Goal: Task Accomplishment & Management: Complete application form

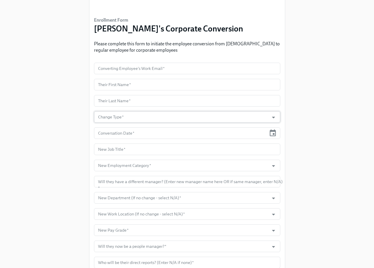
scroll to position [33, 0]
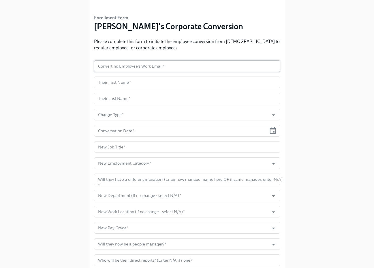
click at [173, 70] on input "text" at bounding box center [187, 66] width 186 height 12
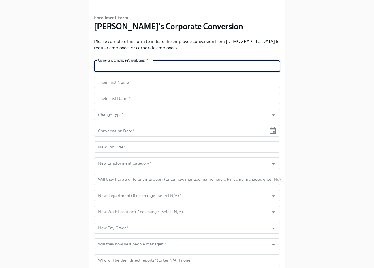
paste input "[EMAIL_ADDRESS][DOMAIN_NAME]"
type input "[EMAIL_ADDRESS][DOMAIN_NAME]"
click at [144, 79] on input "text" at bounding box center [187, 82] width 186 height 12
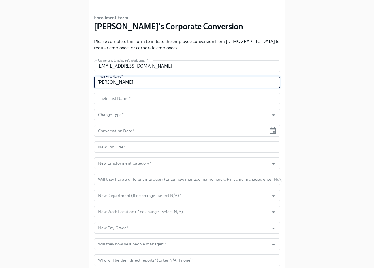
type input "[PERSON_NAME]"
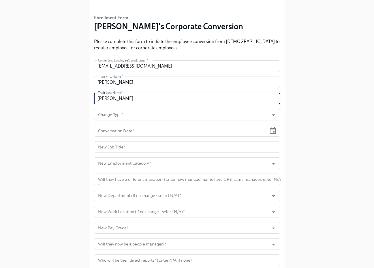
type input "[PERSON_NAME]"
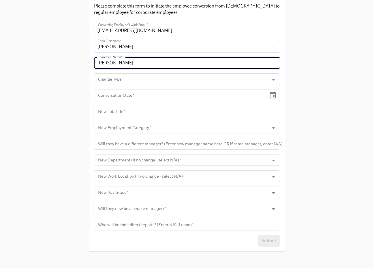
scroll to position [70, 0]
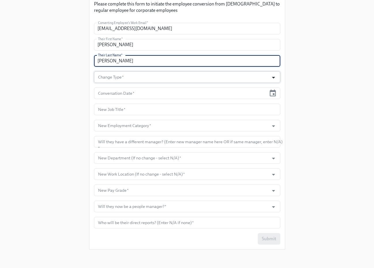
click at [275, 76] on icon "Open" at bounding box center [274, 78] width 8 height 8
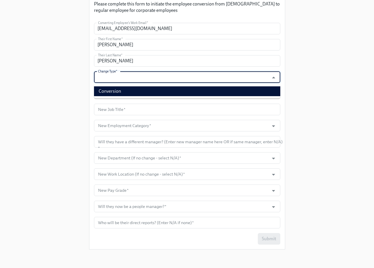
click at [249, 92] on li "Conversion" at bounding box center [187, 91] width 186 height 10
type input "Conversion"
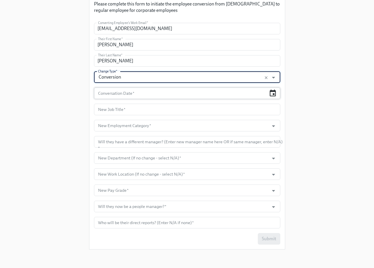
click at [275, 92] on icon "button" at bounding box center [273, 93] width 8 height 8
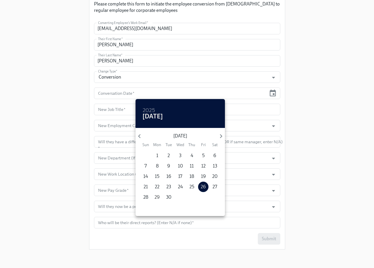
click at [159, 196] on p "29" at bounding box center [157, 197] width 5 height 6
type input "[DATE]"
click at [305, 119] on div at bounding box center [187, 134] width 374 height 268
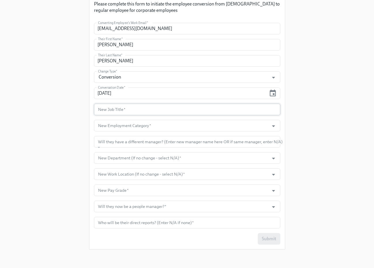
click at [257, 110] on input "text" at bounding box center [187, 110] width 186 height 12
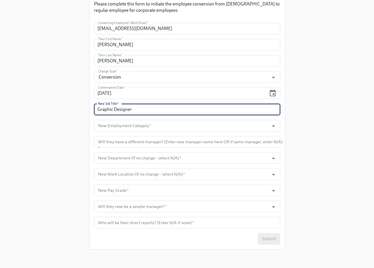
type input "Graphic Designer"
click at [338, 115] on div "Enrollment Form [PERSON_NAME]'s Corporate Conversion Please complete this form …" at bounding box center [187, 92] width 356 height 324
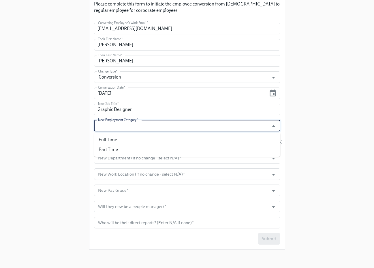
click at [244, 120] on input "New Employment Category   *" at bounding box center [182, 126] width 170 height 12
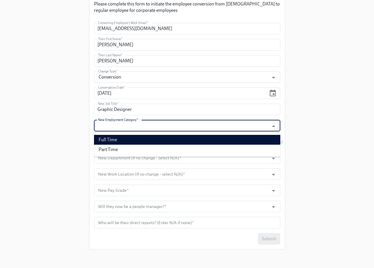
click at [238, 138] on li "Full Time" at bounding box center [187, 140] width 186 height 10
type input "Full Time"
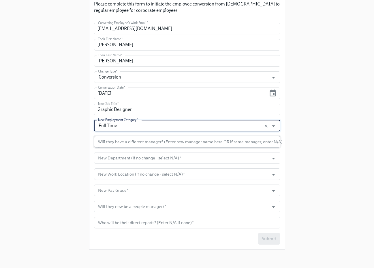
click at [273, 143] on input "text" at bounding box center [187, 142] width 186 height 12
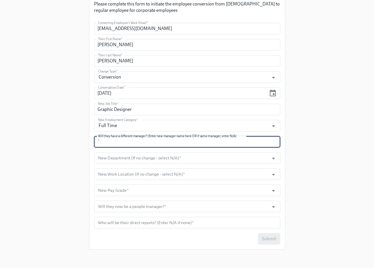
click at [300, 143] on div "Enrollment Form [PERSON_NAME]'s Corporate Conversion Please complete this form …" at bounding box center [187, 92] width 356 height 324
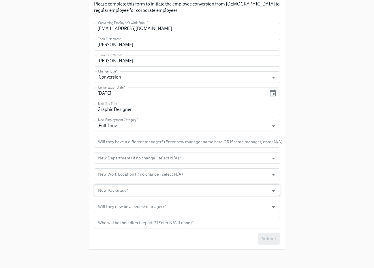
click at [193, 188] on input "New Pay Grade   *" at bounding box center [182, 190] width 170 height 12
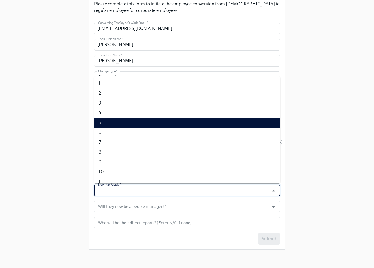
click at [173, 122] on li "5" at bounding box center [187, 123] width 186 height 10
type input "5"
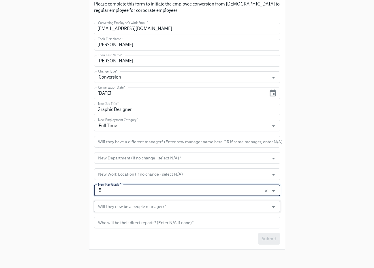
click at [180, 210] on input "Will they now be a people manager?   *" at bounding box center [182, 206] width 170 height 12
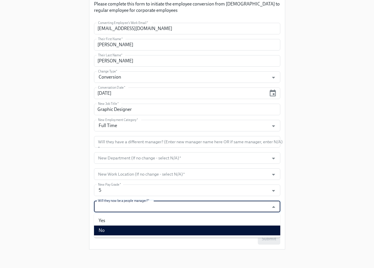
click at [173, 228] on li "No" at bounding box center [187, 230] width 186 height 10
type input "No"
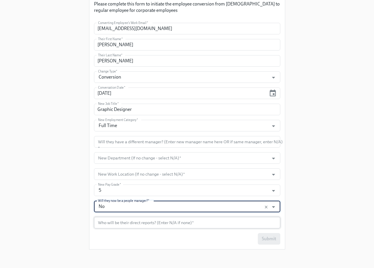
click at [175, 225] on input "text" at bounding box center [187, 223] width 186 height 12
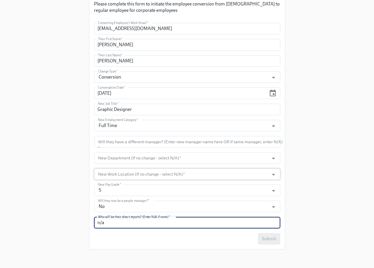
type input "n/a"
click at [258, 173] on input "New Work Location (If no change - select N/A)   *" at bounding box center [182, 174] width 170 height 12
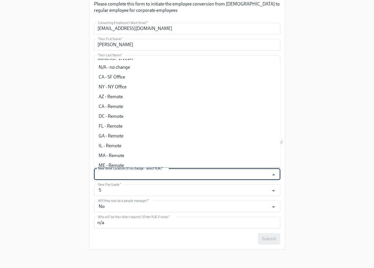
click at [334, 171] on div "Enrollment Form [PERSON_NAME]'s Corporate Conversion Please complete this form …" at bounding box center [187, 92] width 356 height 324
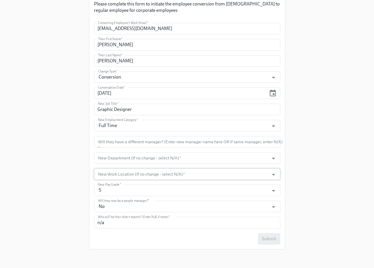
click at [264, 170] on div at bounding box center [270, 174] width 15 height 9
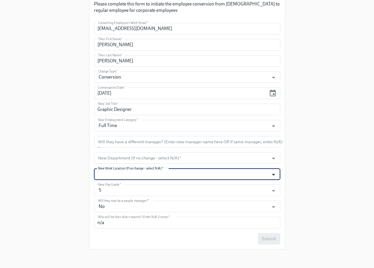
click at [275, 174] on icon "Open" at bounding box center [274, 174] width 8 height 8
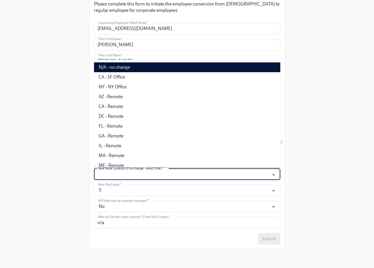
click at [202, 67] on li "N/A - no change" at bounding box center [187, 67] width 186 height 10
type input "N/A - no change"
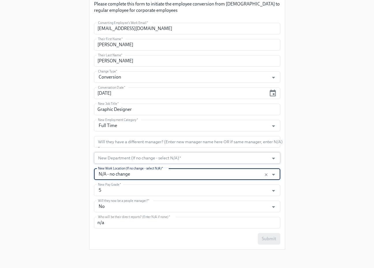
click at [253, 155] on input "New Department (If no change - select N/A)   *" at bounding box center [182, 158] width 170 height 12
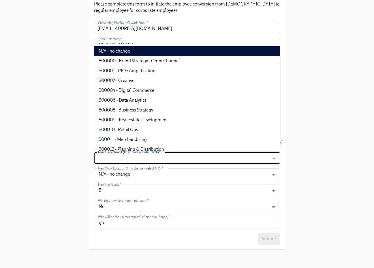
click at [235, 48] on li "N/A - no change" at bounding box center [187, 51] width 186 height 10
type input "N/A - no change"
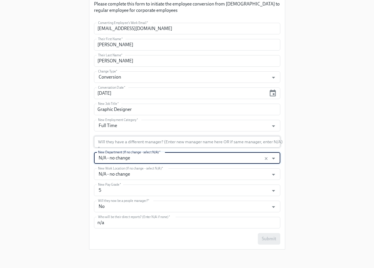
click at [252, 140] on input "text" at bounding box center [187, 142] width 186 height 12
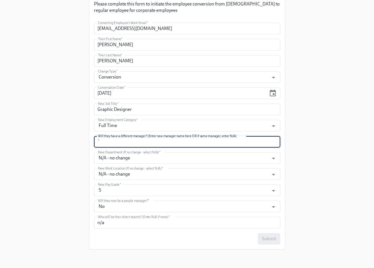
paste input "[EMAIL_ADDRESS][DOMAIN_NAME]"
type input "[EMAIL_ADDRESS][DOMAIN_NAME]"
click at [316, 173] on div "Enrollment Form [PERSON_NAME]'s Corporate Conversion Please complete this form …" at bounding box center [187, 92] width 356 height 324
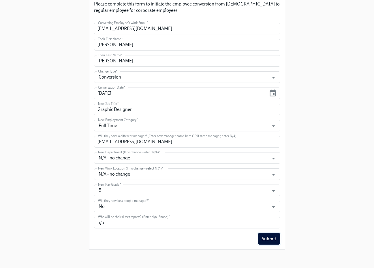
click at [273, 237] on span "Submit" at bounding box center [269, 239] width 14 height 6
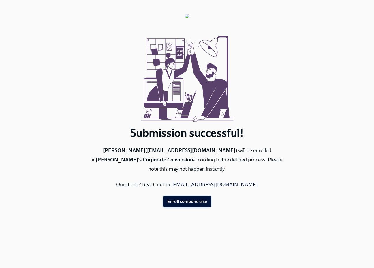
click at [192, 202] on span "Enroll someone else" at bounding box center [187, 201] width 40 height 6
